Goal: Task Accomplishment & Management: Manage account settings

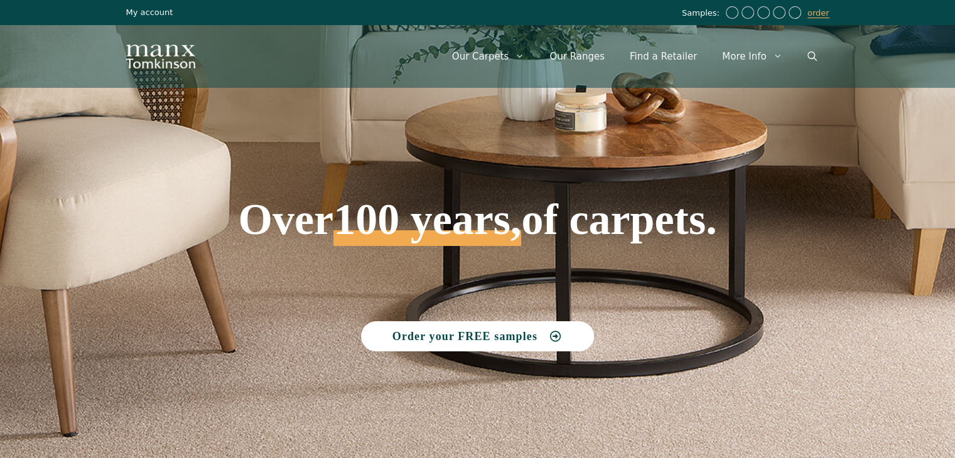
click at [153, 9] on link "My account" at bounding box center [149, 12] width 47 height 9
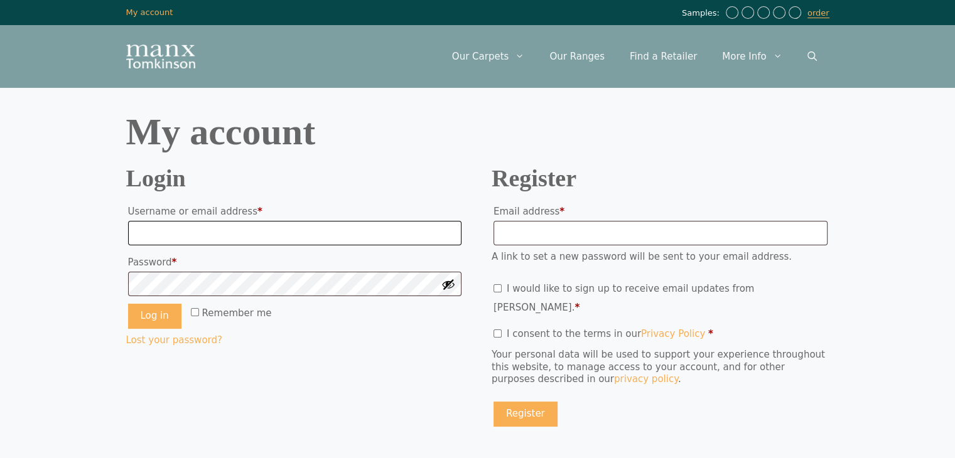
click at [220, 232] on input "Username or email address * Required" at bounding box center [295, 233] width 334 height 25
click at [372, 143] on h1 "My account" at bounding box center [477, 132] width 703 height 38
